Goal: Information Seeking & Learning: Learn about a topic

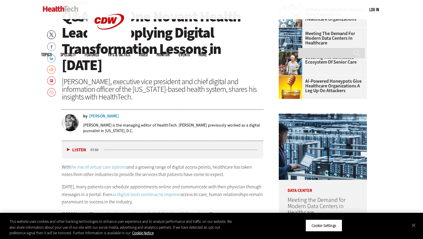
scroll to position [187, 0]
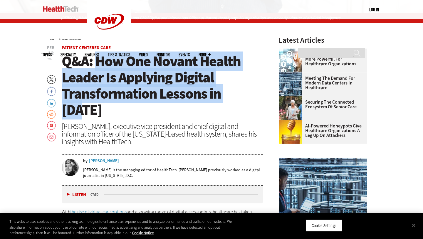
drag, startPoint x: 96, startPoint y: 59, endPoint x: 247, endPoint y: 95, distance: 154.9
click at [241, 95] on span "Q&A: How One Novant Health Leader Is Applying Digital Transformation Lessons in…" at bounding box center [151, 85] width 179 height 68
click at [212, 95] on span "Q&A: How One Novant Health Leader Is Applying Digital Transformation Lessons in…" at bounding box center [151, 85] width 179 height 68
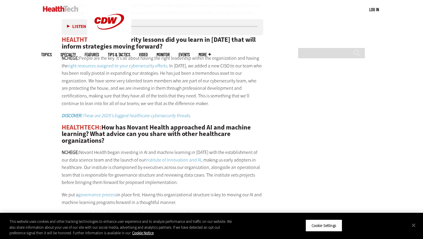
scroll to position [1084, 0]
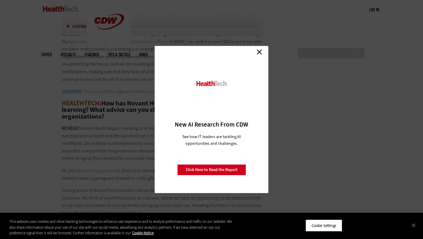
click at [261, 49] on link "Close" at bounding box center [259, 51] width 9 height 9
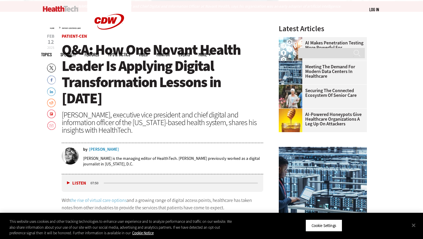
scroll to position [189, 0]
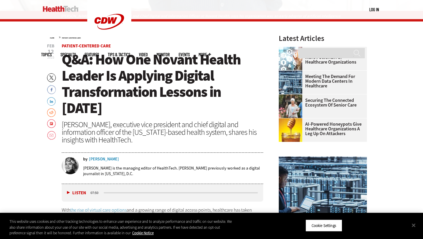
drag, startPoint x: 62, startPoint y: 106, endPoint x: 131, endPoint y: 127, distance: 72.6
click at [131, 127] on div "[PERSON_NAME], executive vice president and chief digital and information offic…" at bounding box center [163, 131] width 202 height 23
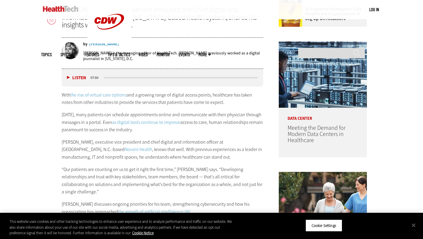
scroll to position [307, 0]
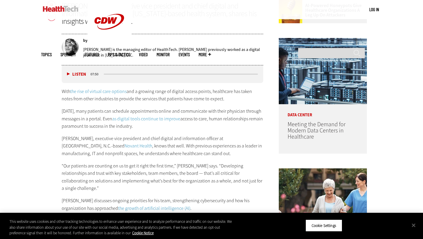
drag, startPoint x: 63, startPoint y: 75, endPoint x: 265, endPoint y: 79, distance: 201.7
drag, startPoint x: 62, startPoint y: 93, endPoint x: 153, endPoint y: 112, distance: 92.5
click at [153, 112] on p "[DATE], many patients can schedule appointments online and communicate with the…" at bounding box center [163, 118] width 202 height 23
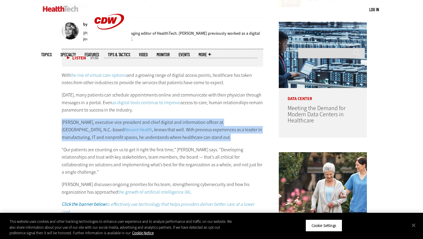
drag, startPoint x: 61, startPoint y: 105, endPoint x: 195, endPoint y: 122, distance: 134.3
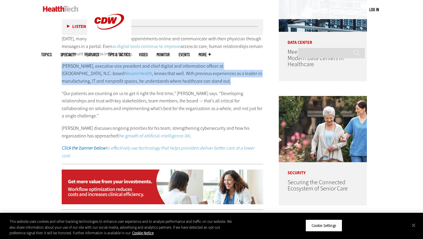
scroll to position [382, 0]
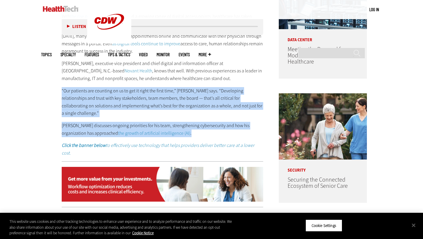
drag, startPoint x: 61, startPoint y: 74, endPoint x: 205, endPoint y: 107, distance: 147.3
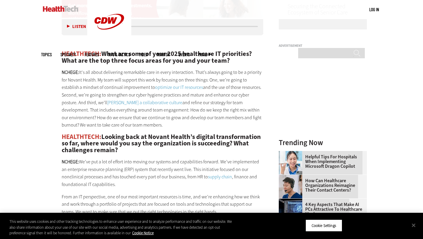
scroll to position [526, 0]
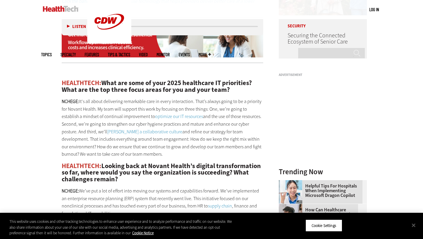
drag, startPoint x: 62, startPoint y: 69, endPoint x: 182, endPoint y: 123, distance: 130.8
click at [182, 123] on p "NCHEGE: It's all about delivering remarkable care in every interaction. That’s …" at bounding box center [163, 128] width 202 height 60
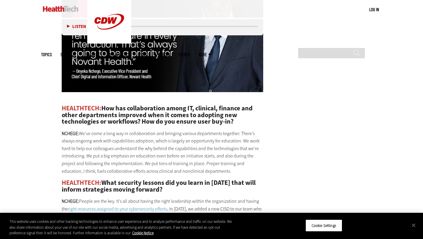
scroll to position [920, 0]
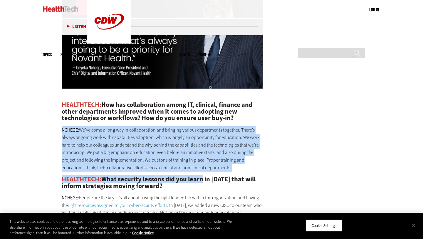
drag, startPoint x: 62, startPoint y: 98, endPoint x: 203, endPoint y: 148, distance: 150.1
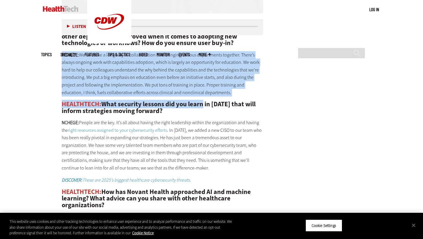
scroll to position [1012, 0]
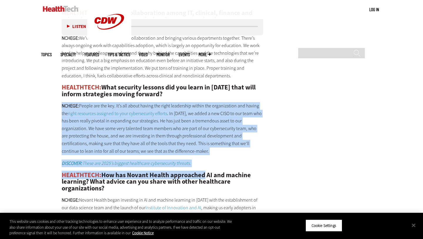
drag, startPoint x: 56, startPoint y: 70, endPoint x: 207, endPoint y: 140, distance: 166.5
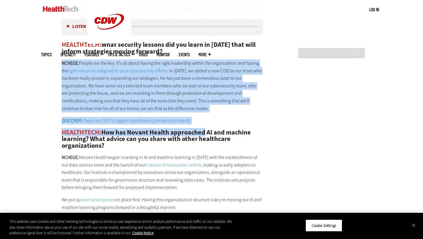
scroll to position [1121, 0]
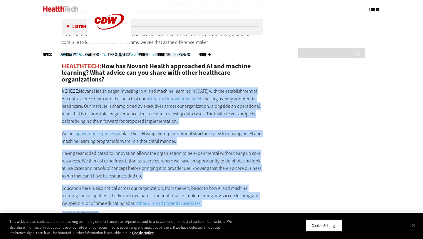
drag, startPoint x: 60, startPoint y: 55, endPoint x: 206, endPoint y: 183, distance: 194.5
click at [238, 184] on p "Education here is also critical across our organization, from the very basics t…" at bounding box center [163, 195] width 202 height 23
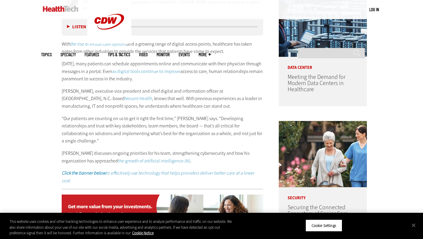
scroll to position [362, 0]
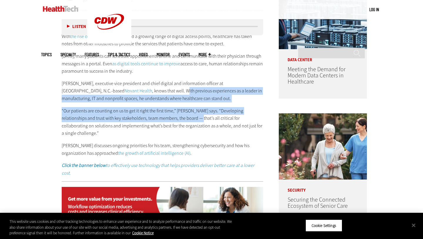
drag, startPoint x: 139, startPoint y: 76, endPoint x: 181, endPoint y: 105, distance: 51.8
click at [181, 105] on div "With the rise of virtual care options and a growing range of digital access poi…" at bounding box center [163, 105] width 202 height 144
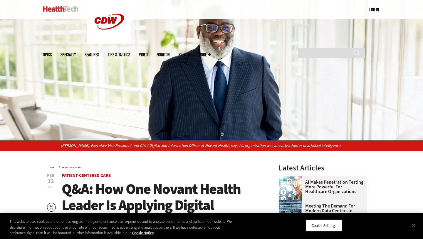
scroll to position [30, 0]
